Goal: Navigation & Orientation: Understand site structure

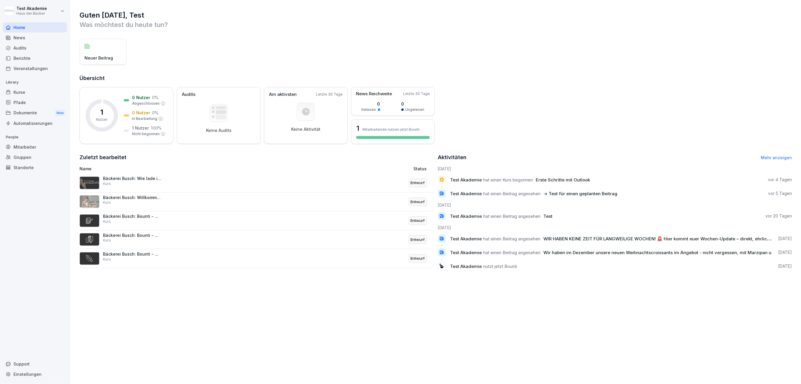
click at [38, 94] on div "Kurse" at bounding box center [35, 92] width 64 height 10
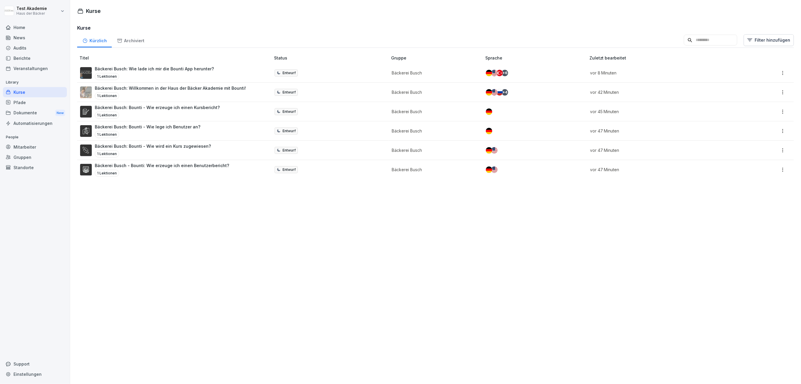
click at [41, 23] on div "Home" at bounding box center [35, 27] width 64 height 10
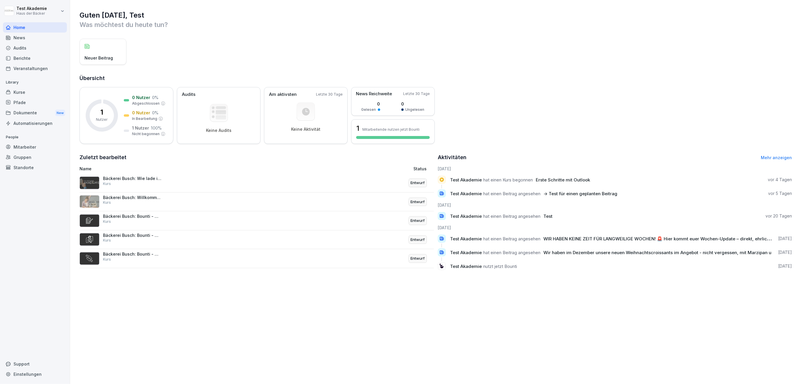
click at [41, 33] on div "News" at bounding box center [35, 38] width 64 height 10
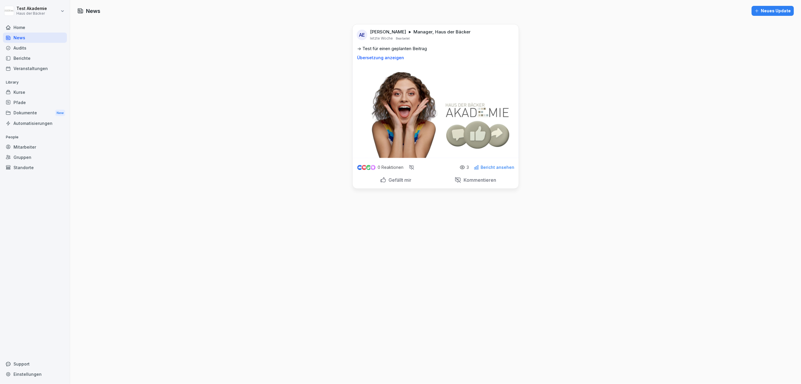
click at [40, 50] on div "Audits" at bounding box center [35, 48] width 64 height 10
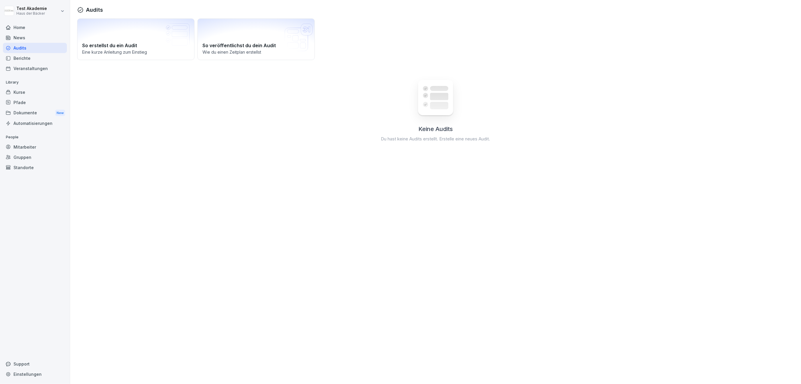
click at [40, 56] on div "Berichte" at bounding box center [35, 58] width 64 height 10
click at [40, 70] on div "Veranstaltungen" at bounding box center [35, 68] width 64 height 10
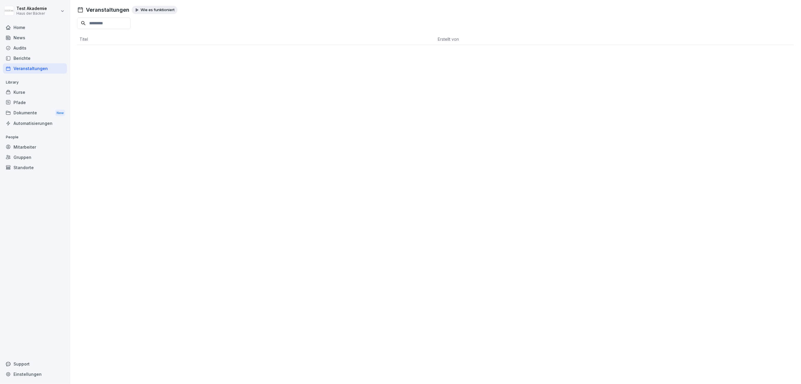
click at [40, 95] on div "Kurse" at bounding box center [35, 92] width 64 height 10
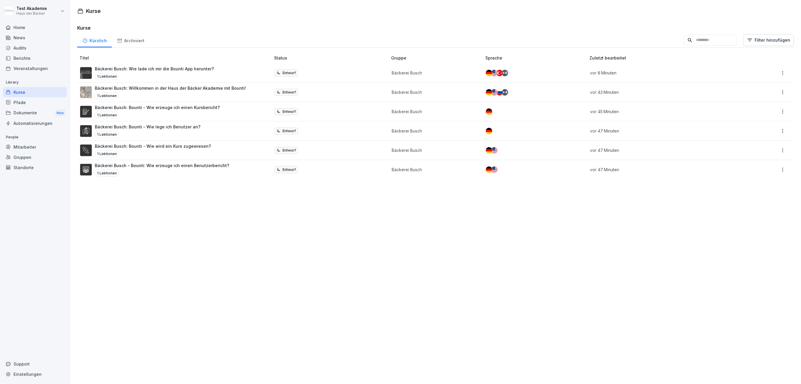
click at [38, 108] on div "Dokumente New" at bounding box center [35, 113] width 64 height 11
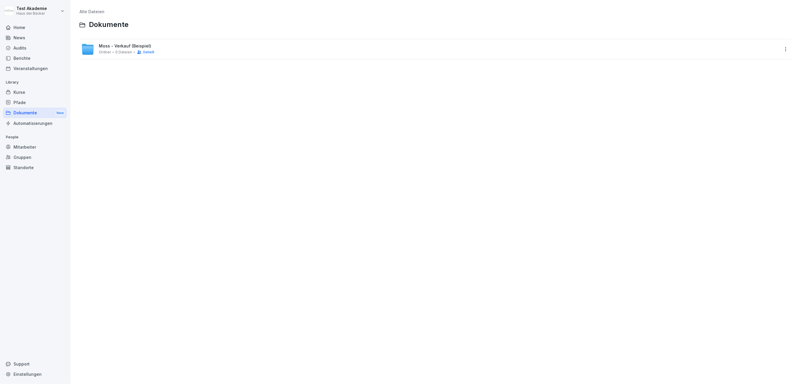
click at [35, 102] on div "Pfade" at bounding box center [35, 102] width 64 height 10
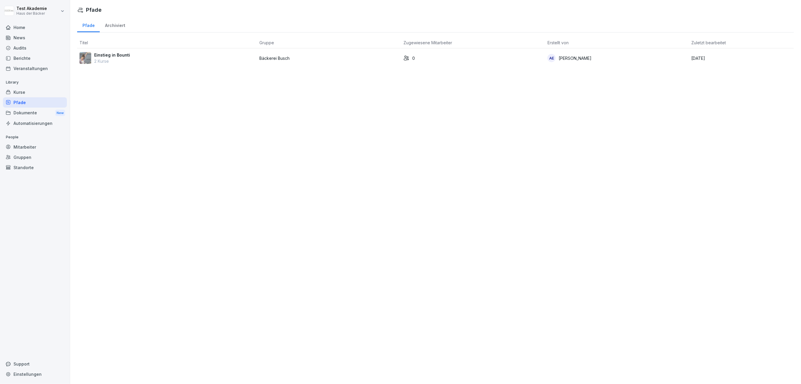
click at [35, 112] on div "Dokumente New" at bounding box center [35, 113] width 64 height 11
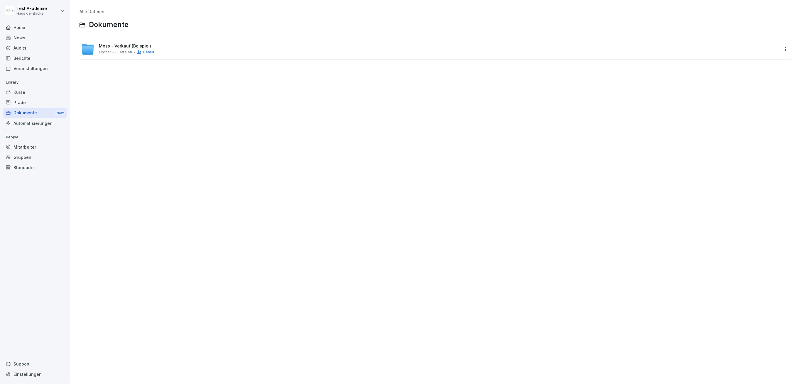
click at [35, 120] on div "Automatisierungen" at bounding box center [35, 123] width 64 height 10
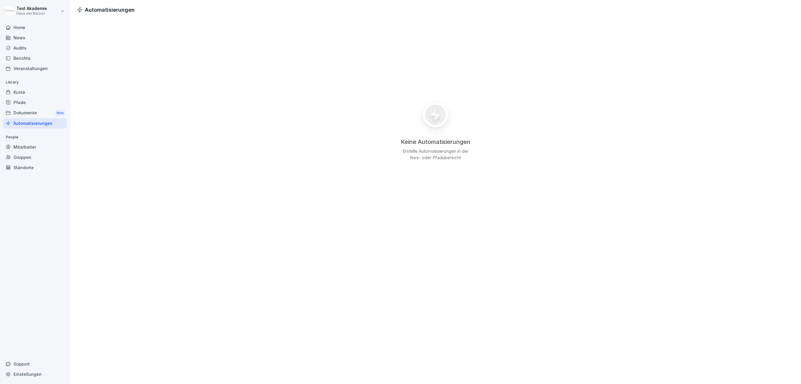
click at [35, 144] on div "Mitarbeiter" at bounding box center [35, 147] width 64 height 10
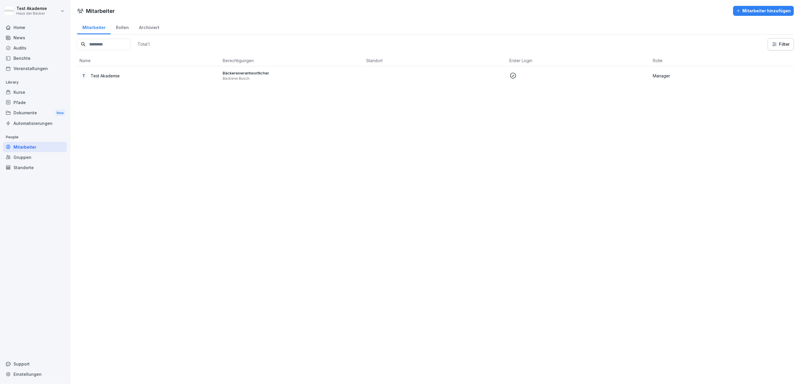
click at [35, 161] on div "Gruppen" at bounding box center [35, 157] width 64 height 10
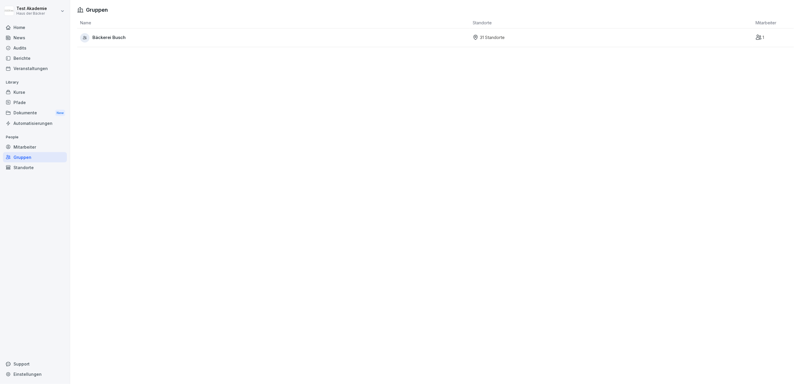
click at [36, 172] on div "Standorte" at bounding box center [35, 168] width 64 height 10
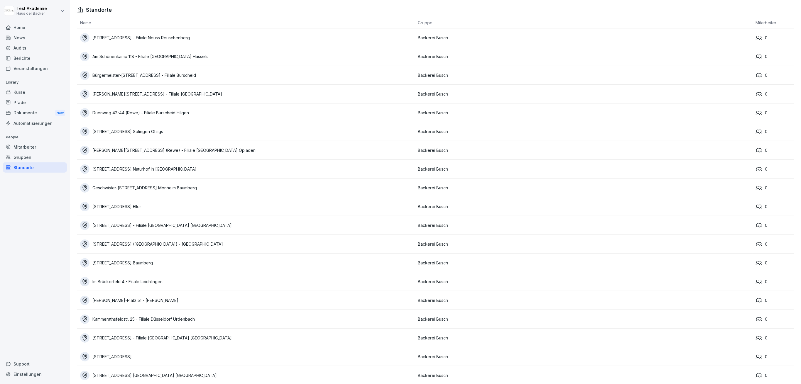
click at [36, 160] on div "Gruppen" at bounding box center [35, 157] width 64 height 10
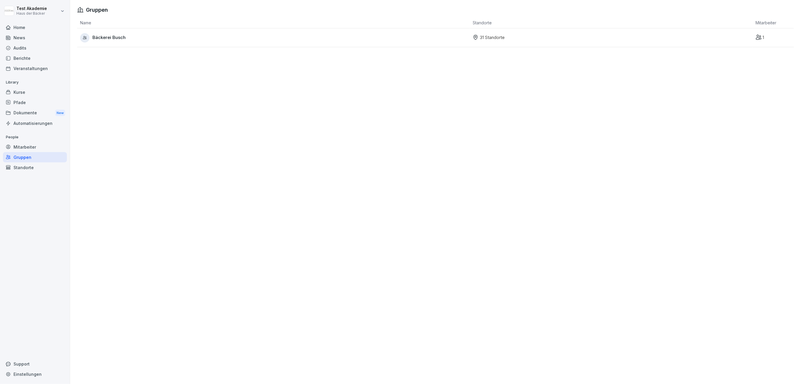
click at [36, 150] on div "Mitarbeiter" at bounding box center [35, 147] width 64 height 10
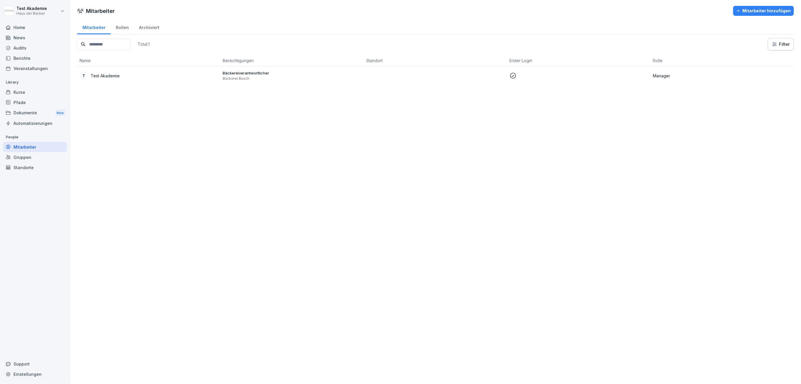
click at [123, 154] on div "Mitarbeiter Mitarbeiter hinzufügen Mitarbeiter Rollen Archiviert Total: 1 Filte…" at bounding box center [435, 192] width 731 height 384
click at [18, 29] on div "Home" at bounding box center [35, 27] width 64 height 10
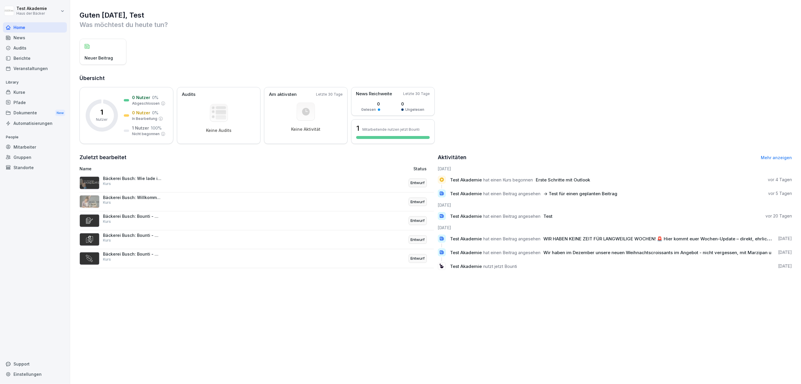
click at [33, 146] on div "Mitarbeiter" at bounding box center [35, 147] width 64 height 10
click at [43, 9] on html "Test Akademie Haus der Bäcker Home News Audits Berichte Veranstaltungen Library…" at bounding box center [400, 192] width 801 height 384
click at [44, 37] on div "Abmelden" at bounding box center [38, 37] width 58 height 11
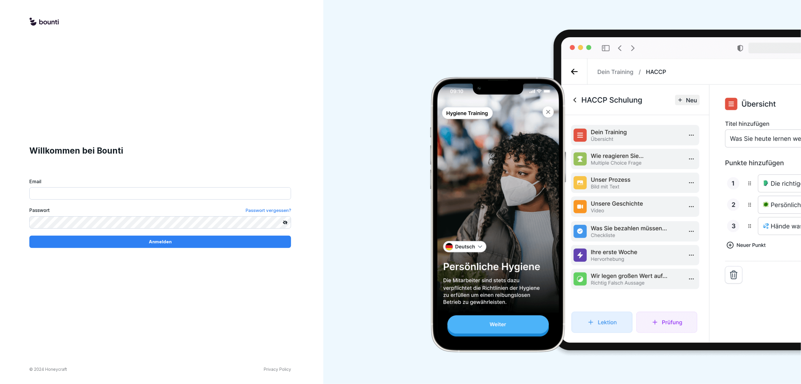
click at [189, 190] on input "Email" at bounding box center [160, 193] width 262 height 12
paste input "**********"
type input "**********"
click at [156, 250] on div "**********" at bounding box center [160, 192] width 320 height 384
click at [155, 246] on button "Anmelden" at bounding box center [160, 242] width 262 height 12
